Goal: Communication & Community: Answer question/provide support

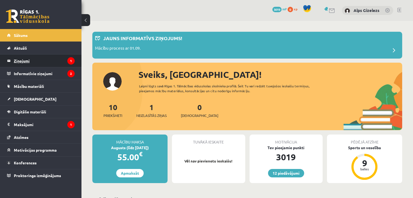
click at [33, 59] on legend "Ziņojumi 1" at bounding box center [44, 61] width 61 height 12
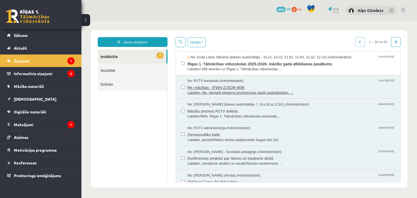
click at [203, 84] on span "Re: mācības - [FWN-ZJSQR-909]" at bounding box center [291, 87] width 208 height 7
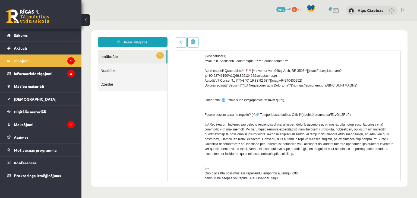
scroll to position [185, 0]
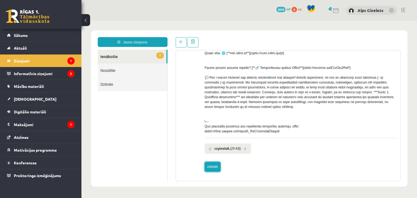
click at [211, 165] on link "Atbildēt" at bounding box center [213, 167] width 16 height 10
type input "**********"
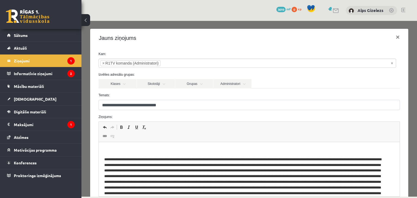
click at [157, 157] on p "Визуальный текстовый редактор, wiswyg-editor-47363750320060-1756474592-657" at bounding box center [245, 188] width 282 height 62
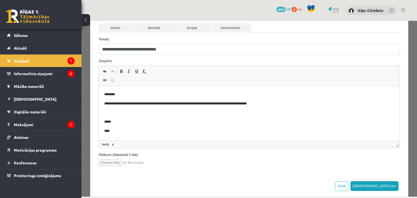
scroll to position [63, 0]
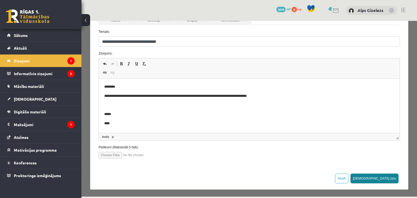
click at [389, 179] on button "[DEMOGRAPHIC_DATA] ziņu" at bounding box center [374, 179] width 48 height 10
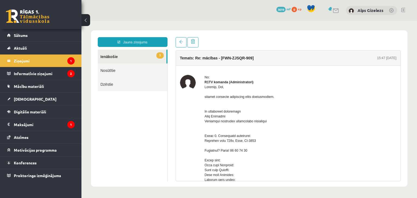
scroll to position [0, 0]
